Goal: Obtain resource: Obtain resource

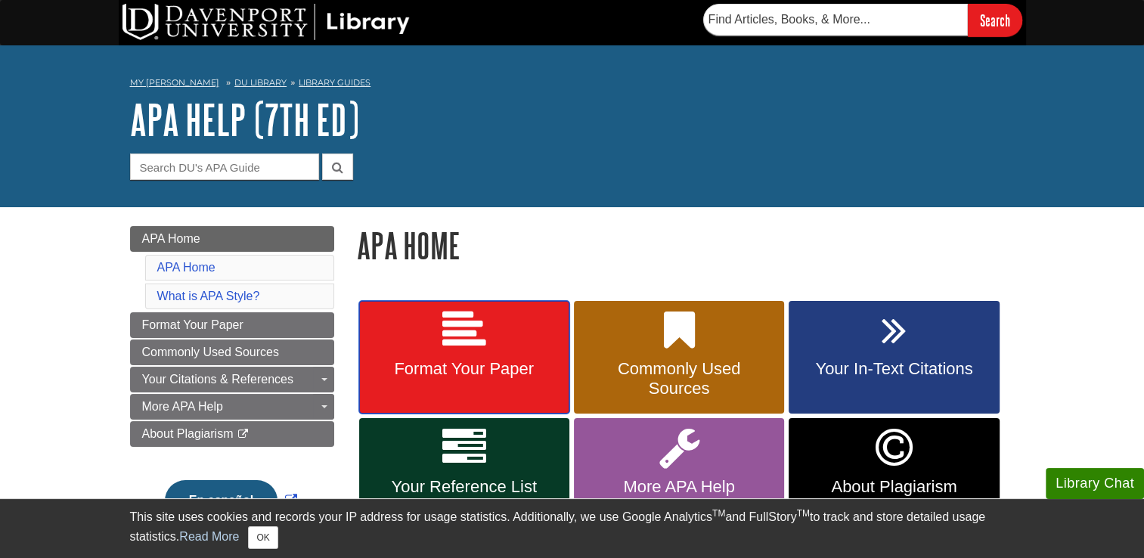
click at [562, 316] on link "Format Your Paper" at bounding box center [464, 357] width 210 height 113
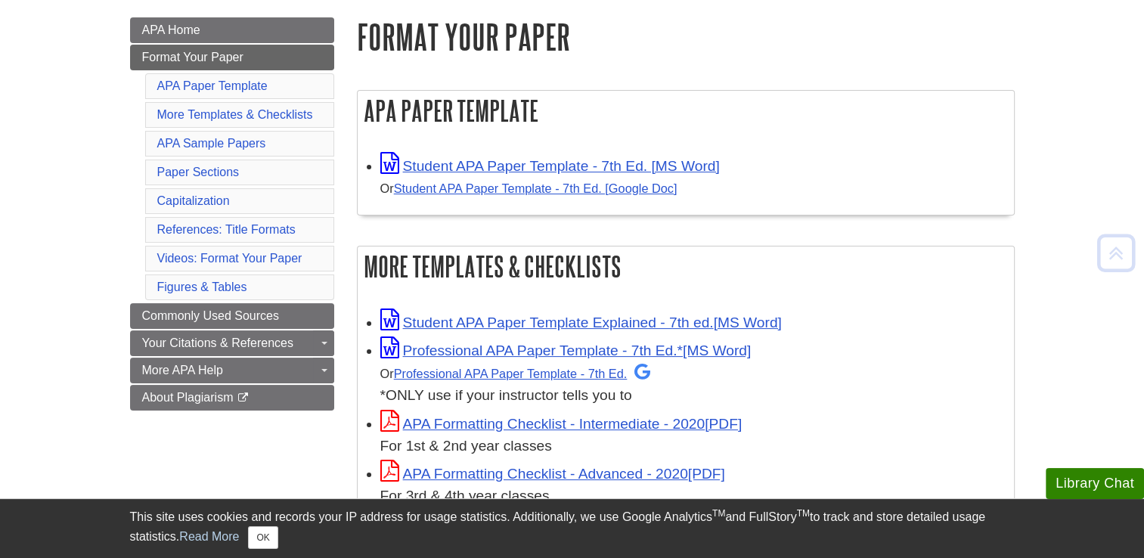
scroll to position [210, 0]
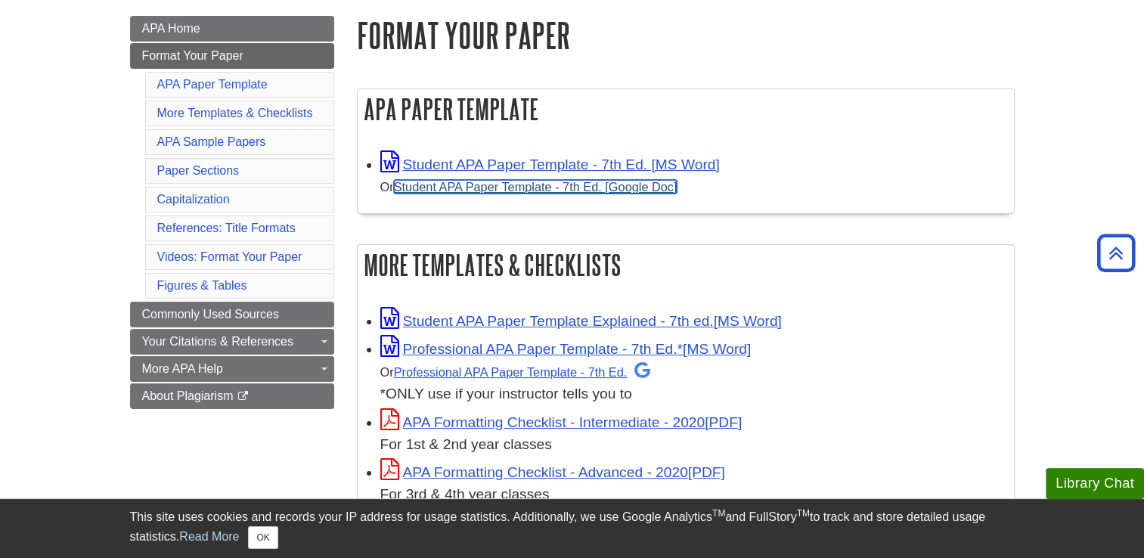
click at [575, 184] on link "Student APA Paper Template - 7th Ed. [Google Doc]" at bounding box center [535, 187] width 283 height 14
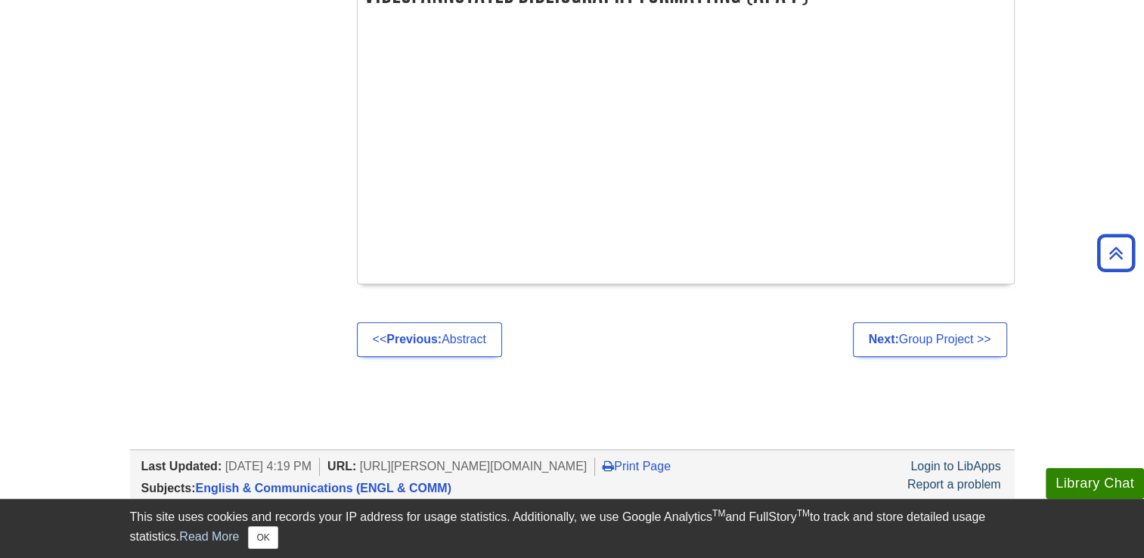
scroll to position [1720, 0]
